Goal: Transaction & Acquisition: Obtain resource

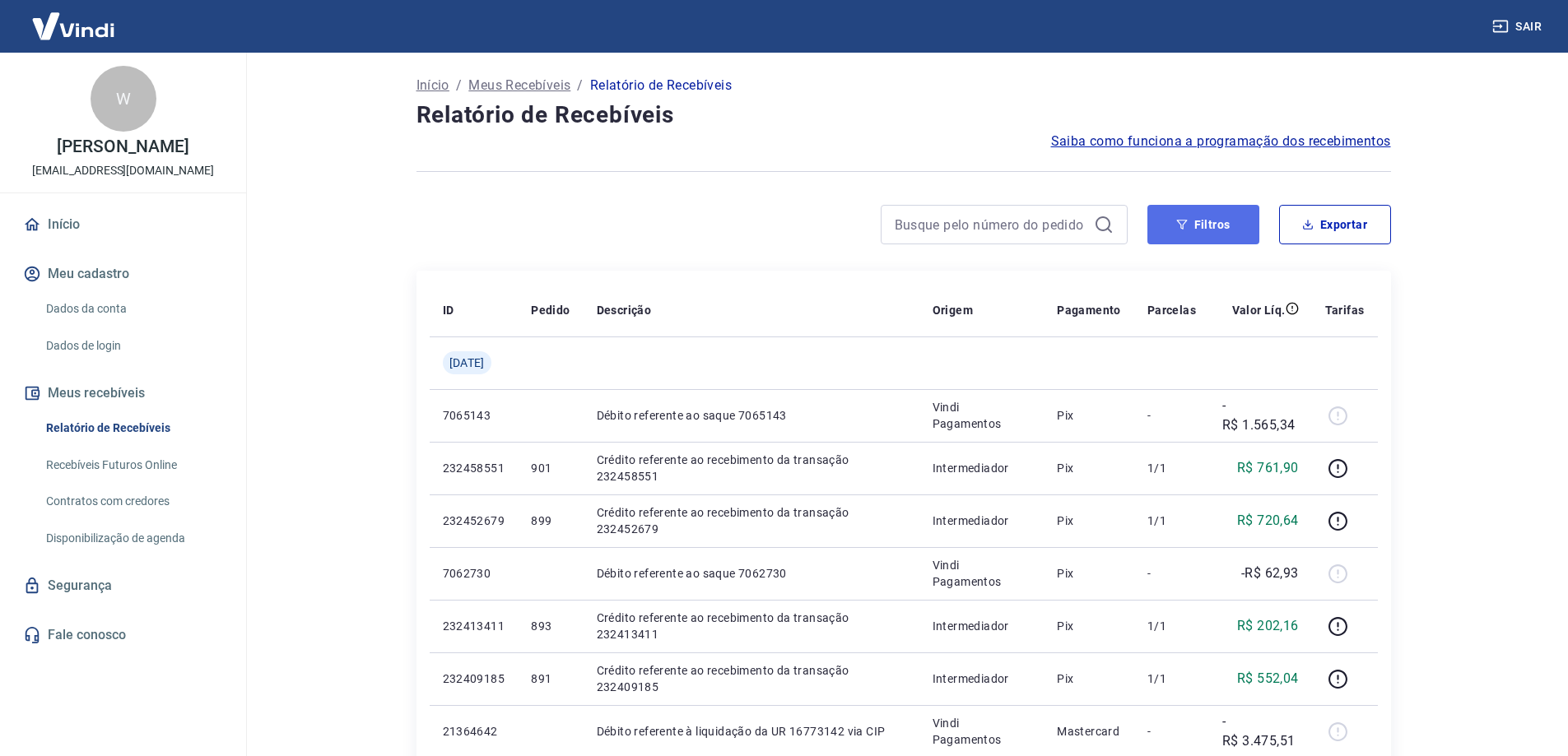
click at [1187, 233] on button "Filtros" at bounding box center [1203, 224] width 112 height 40
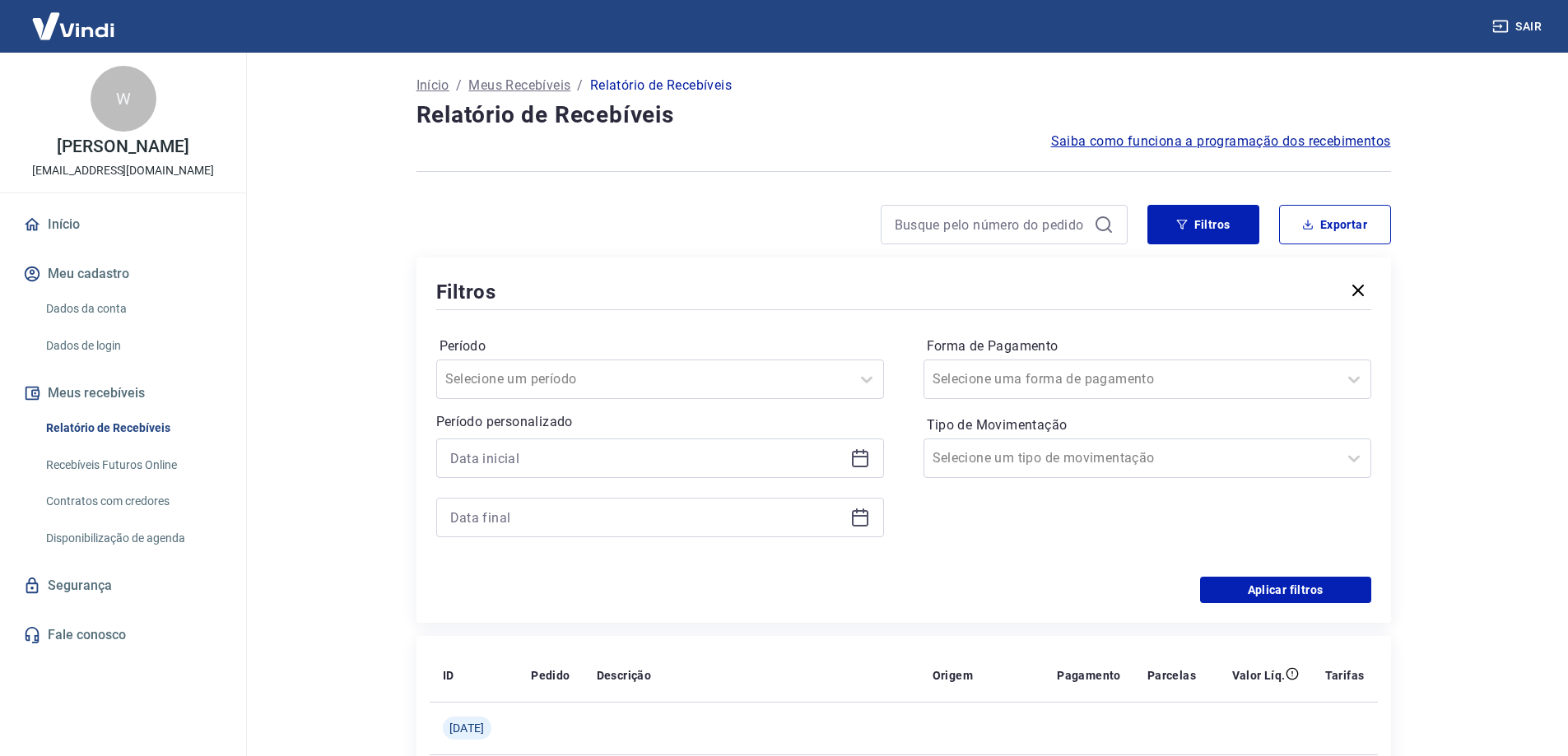
click at [859, 460] on icon at bounding box center [860, 458] width 19 height 19
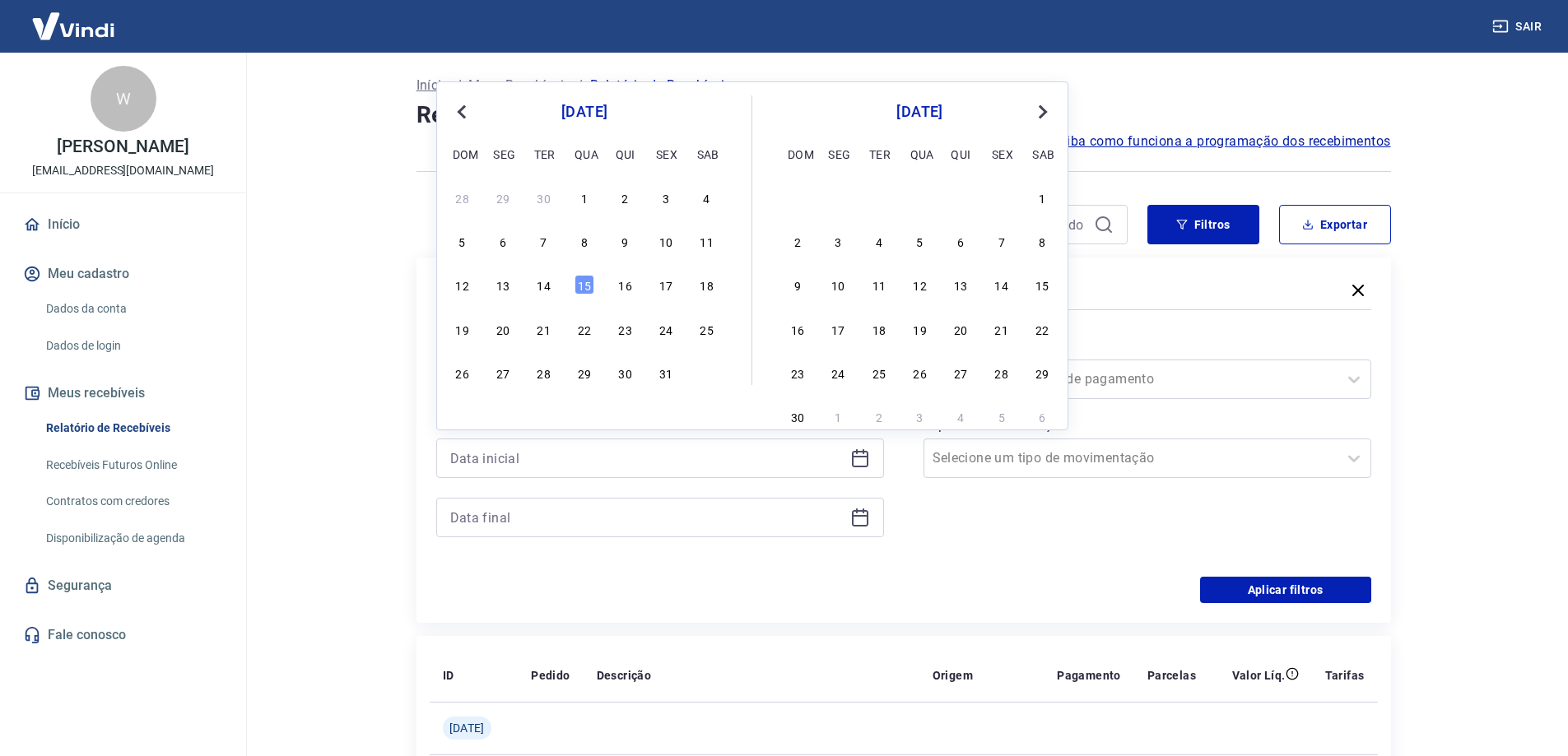
click at [463, 109] on span "Previous Month" at bounding box center [463, 111] width 0 height 19
click at [550, 197] on div "1" at bounding box center [544, 197] width 19 height 19
type input "[DATE]"
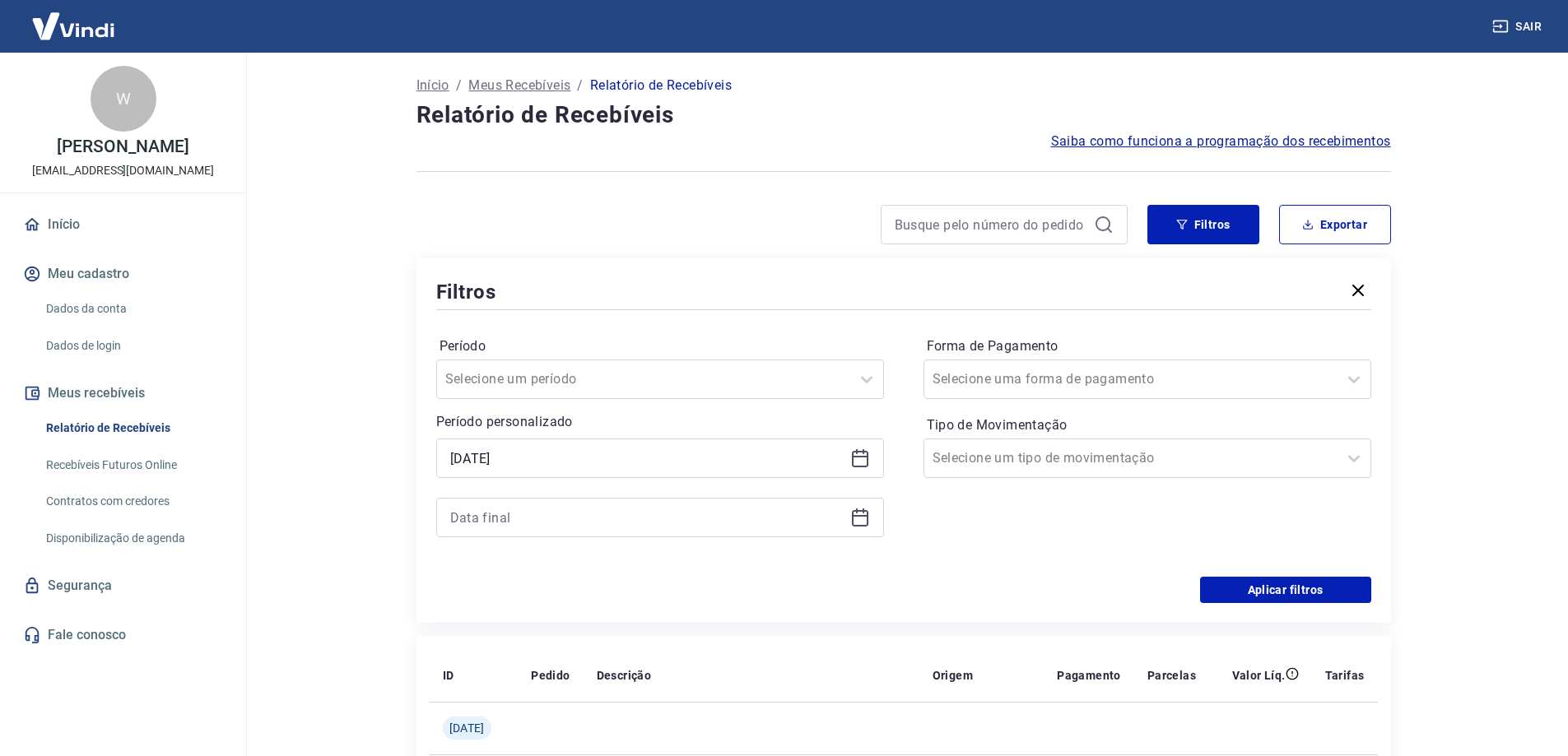
click at [867, 527] on div at bounding box center [660, 517] width 448 height 40
click at [865, 518] on icon at bounding box center [860, 517] width 19 height 19
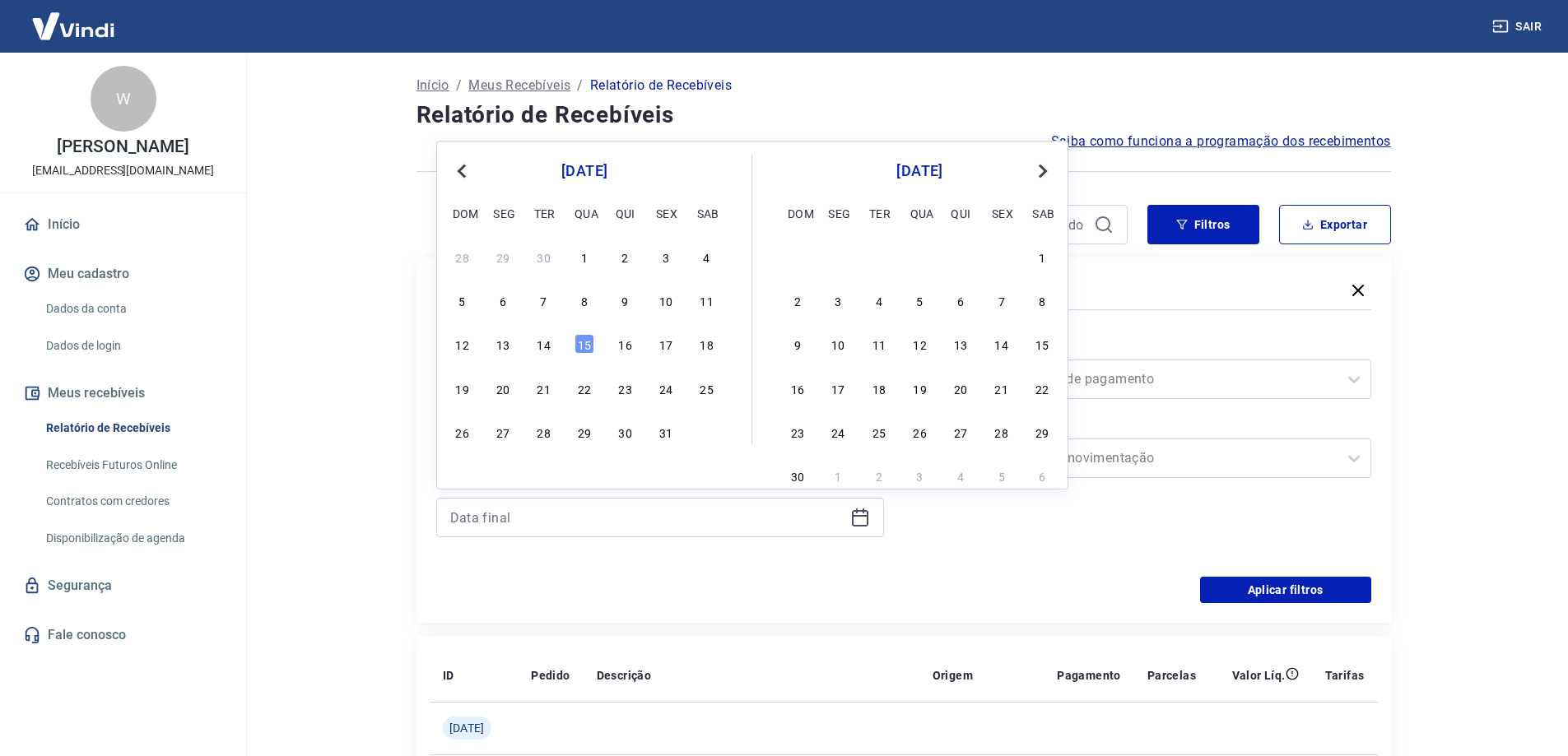
click at [457, 169] on button "Previous Month" at bounding box center [462, 170] width 19 height 19
click at [627, 438] on div "31" at bounding box center [626, 432] width 19 height 19
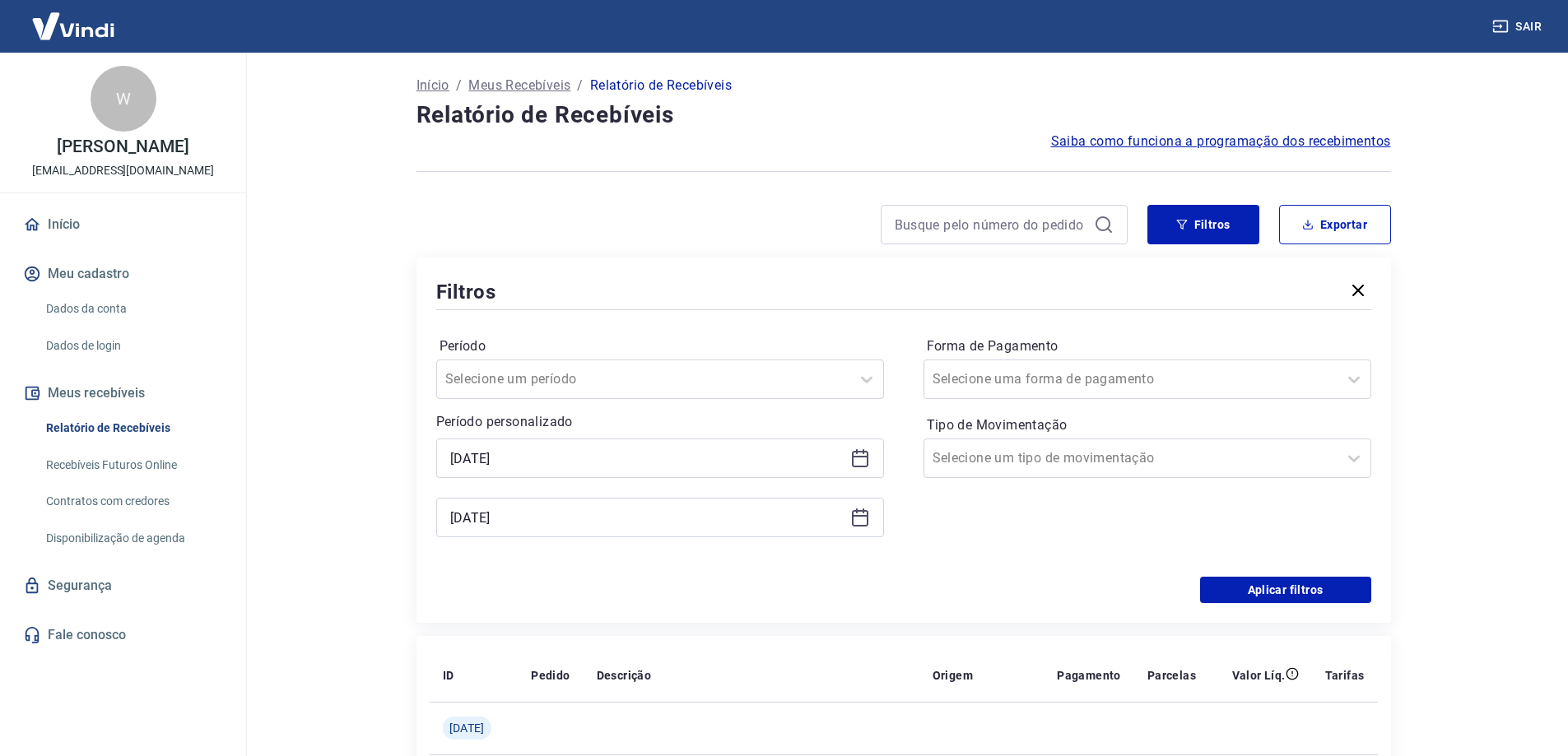
type input "[DATE]"
click at [1091, 553] on div "Forma de Pagamento Selecione uma forma de pagamento Tipo de Movimentação Seleci…" at bounding box center [1147, 446] width 448 height 224
click at [1284, 591] on button "Aplicar filtros" at bounding box center [1285, 590] width 171 height 26
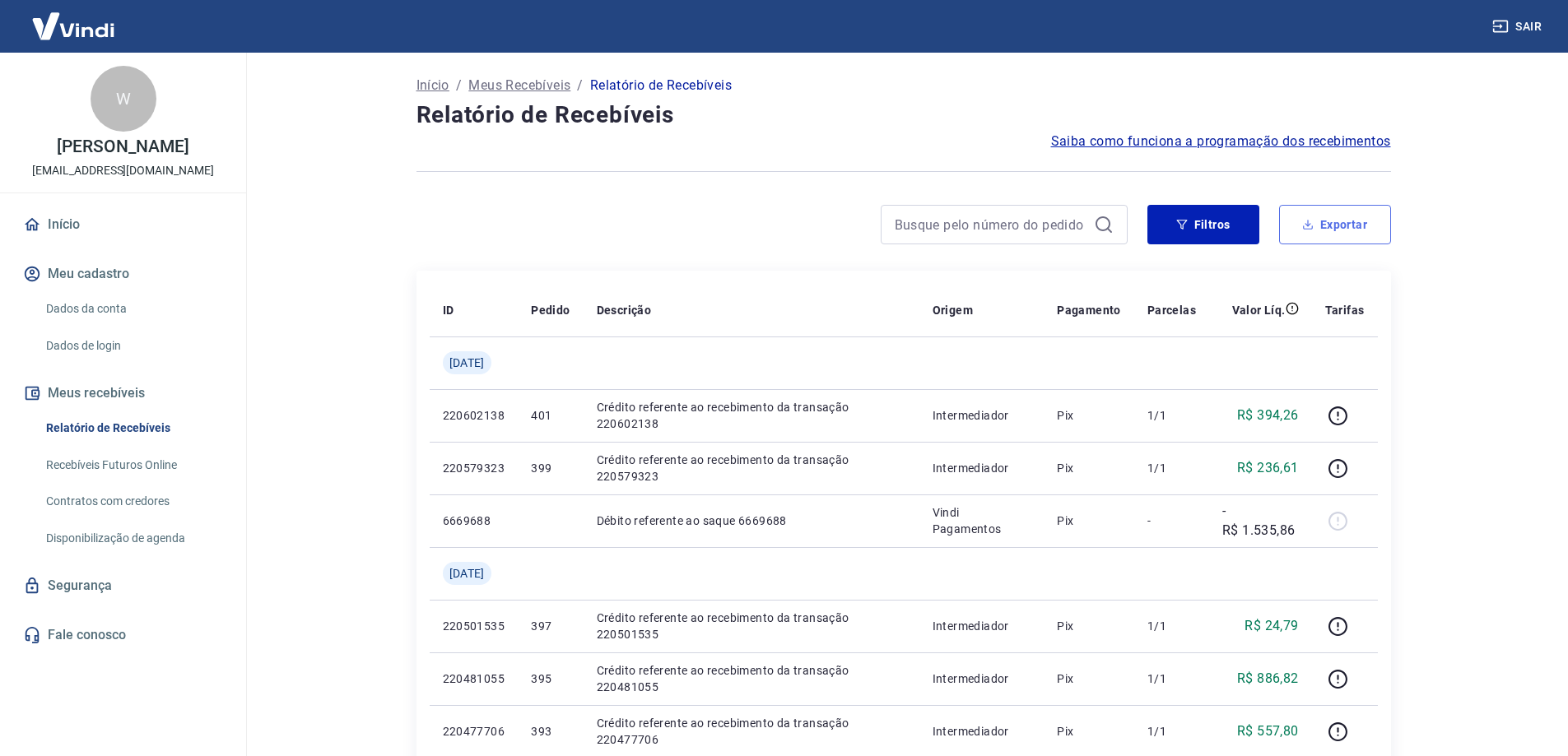
click at [1325, 232] on button "Exportar" at bounding box center [1335, 224] width 112 height 40
type input "[DATE]"
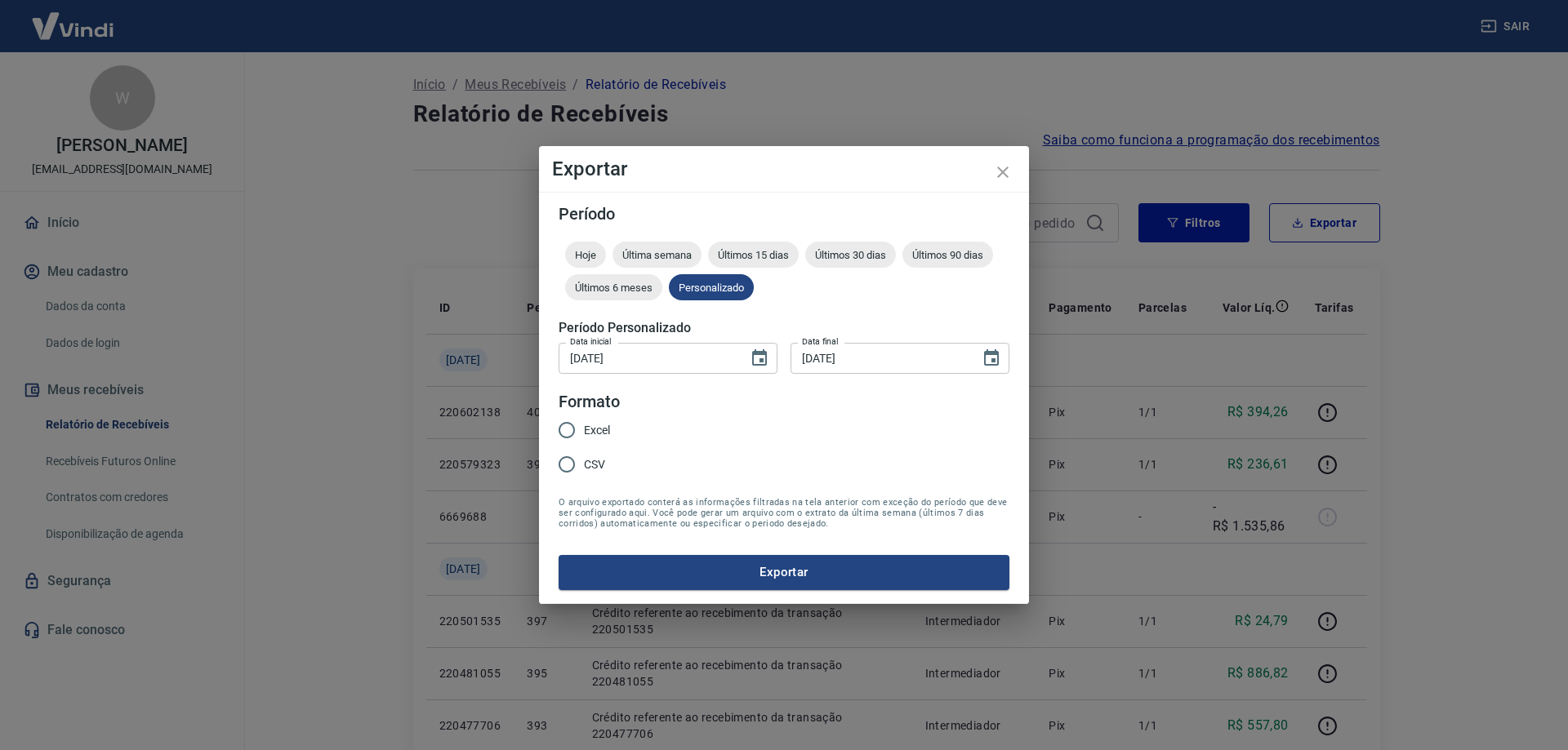
click at [600, 432] on span "Excel" at bounding box center [597, 430] width 26 height 17
click at [584, 432] on input "Excel" at bounding box center [566, 430] width 34 height 34
radio input "true"
click at [801, 575] on button "Exportar" at bounding box center [784, 572] width 450 height 34
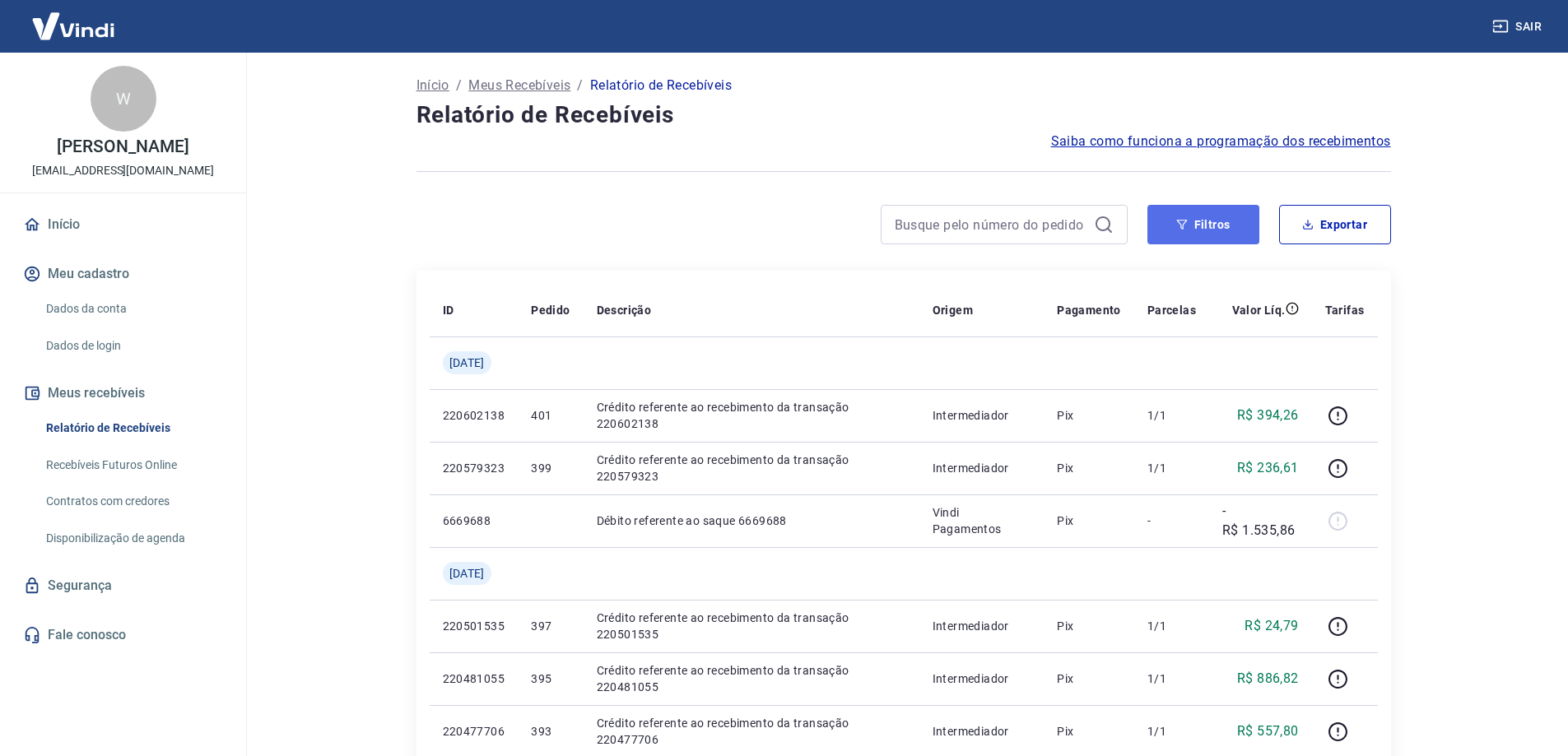
click at [1195, 226] on button "Filtros" at bounding box center [1203, 224] width 112 height 40
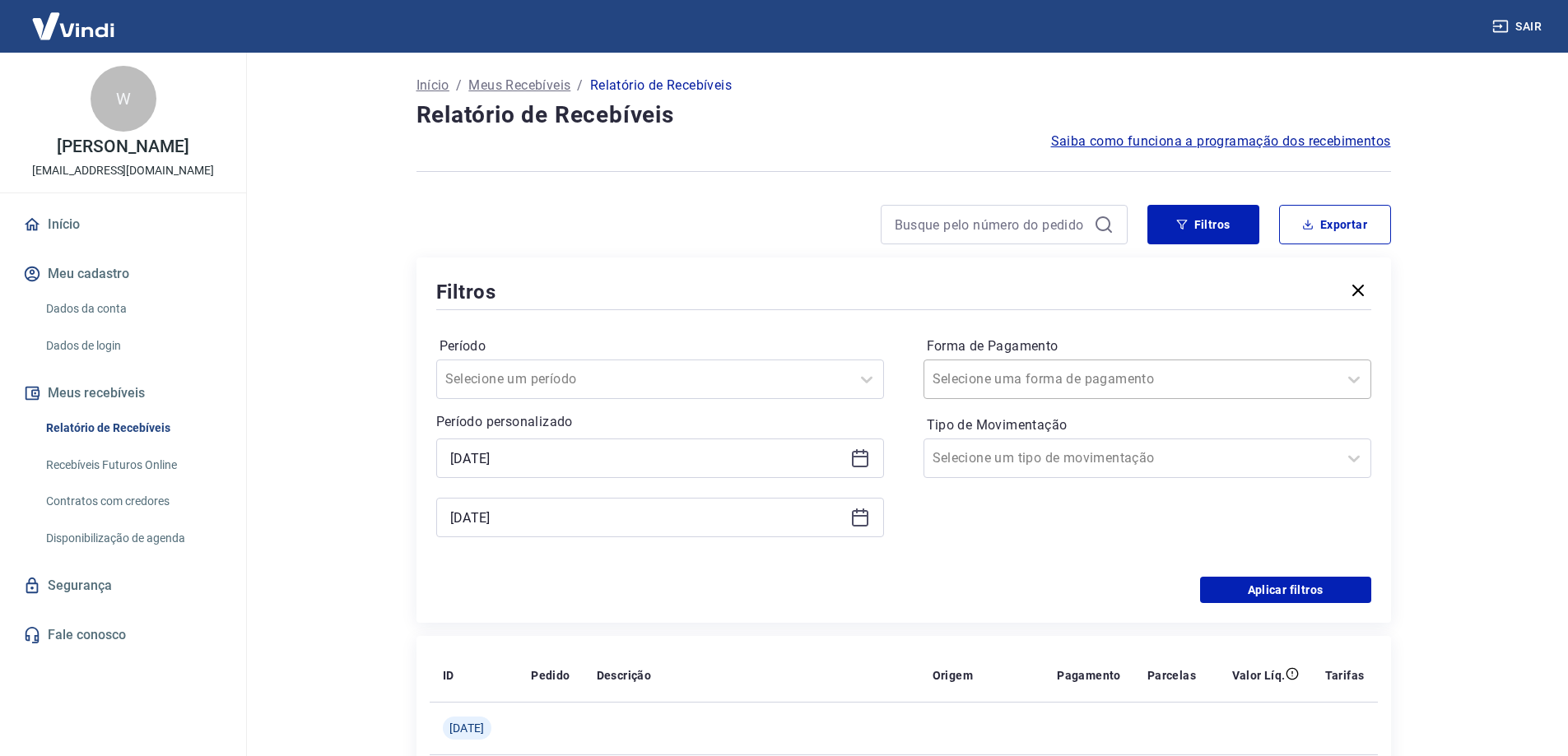
click at [1192, 385] on div at bounding box center [1132, 379] width 397 height 23
click at [1118, 464] on div at bounding box center [1132, 458] width 397 height 23
click at [495, 372] on input "Período" at bounding box center [528, 379] width 166 height 19
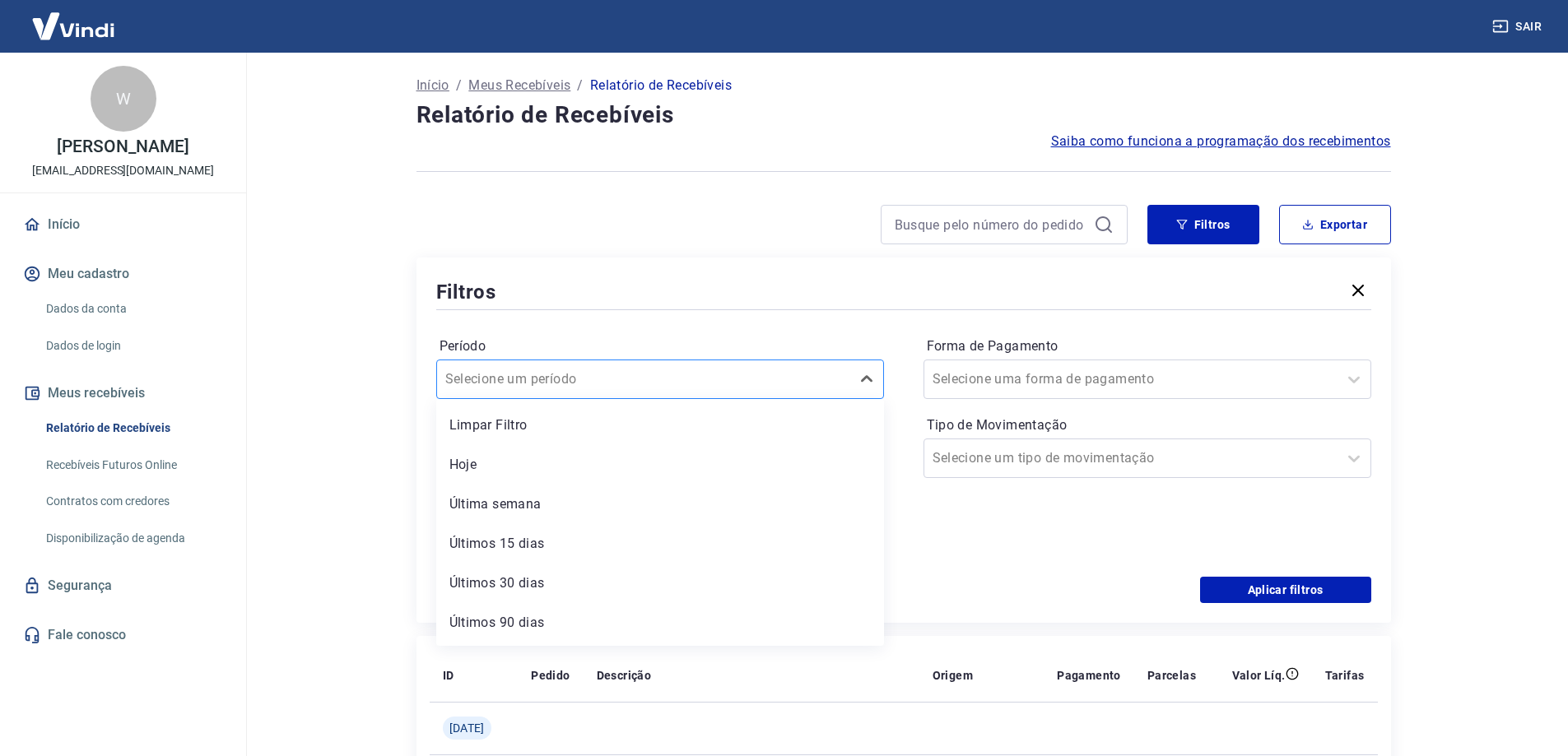
click at [495, 372] on input "Período" at bounding box center [528, 379] width 166 height 19
click at [798, 300] on div "Filtros" at bounding box center [904, 291] width 935 height 29
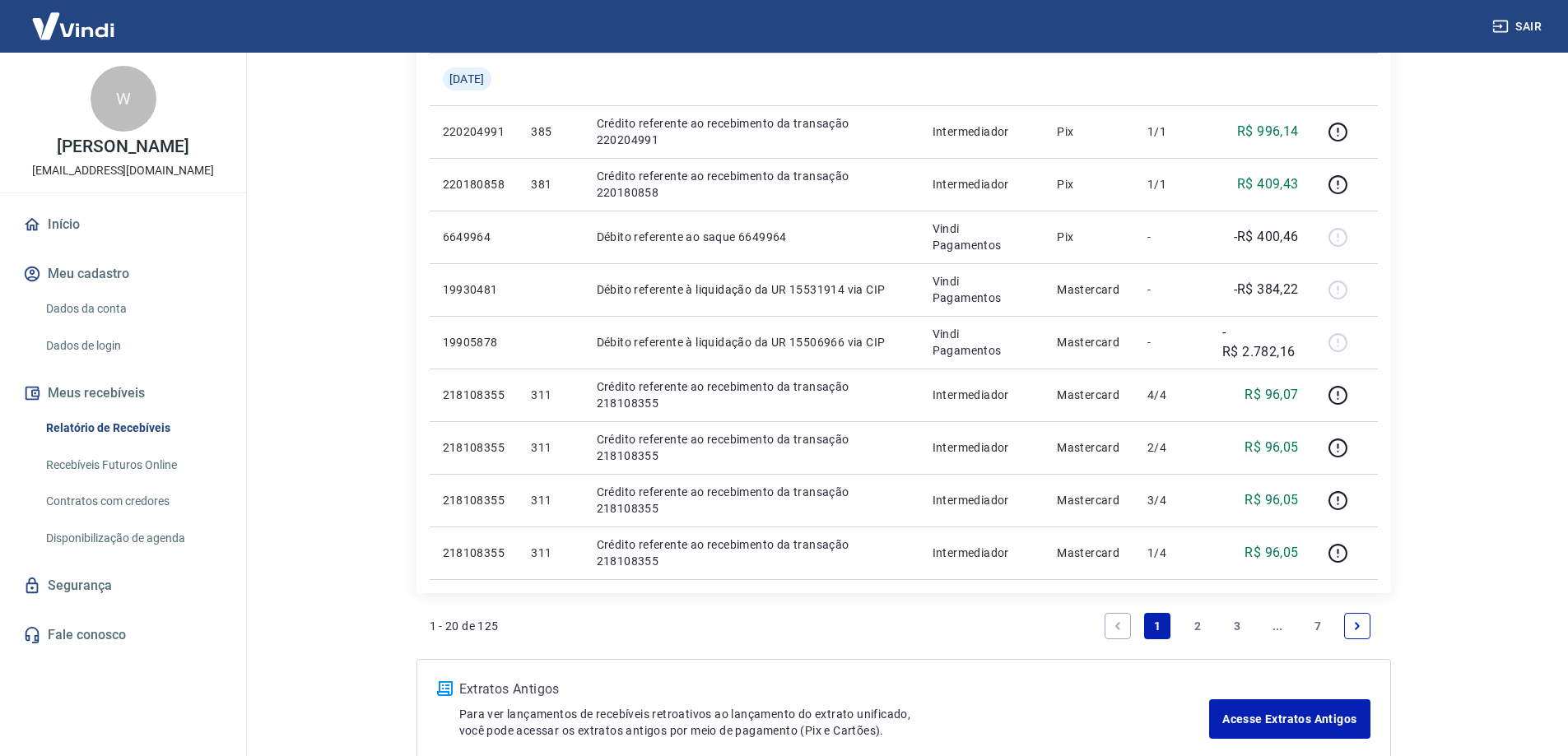
scroll to position [1480, 0]
